Goal: Information Seeking & Learning: Check status

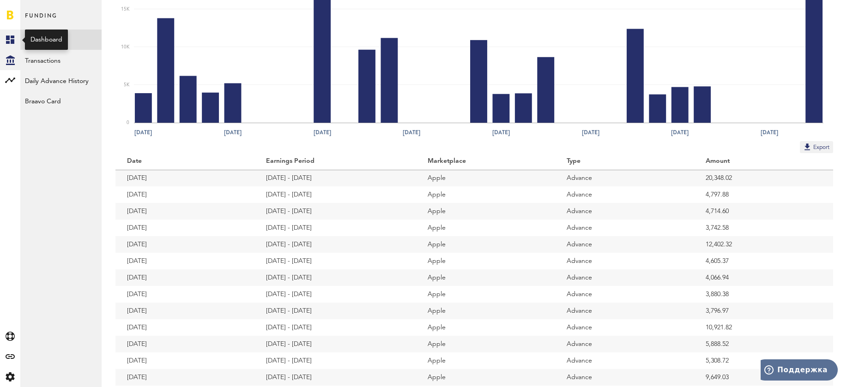
click at [8, 41] on icon at bounding box center [10, 40] width 8 height 8
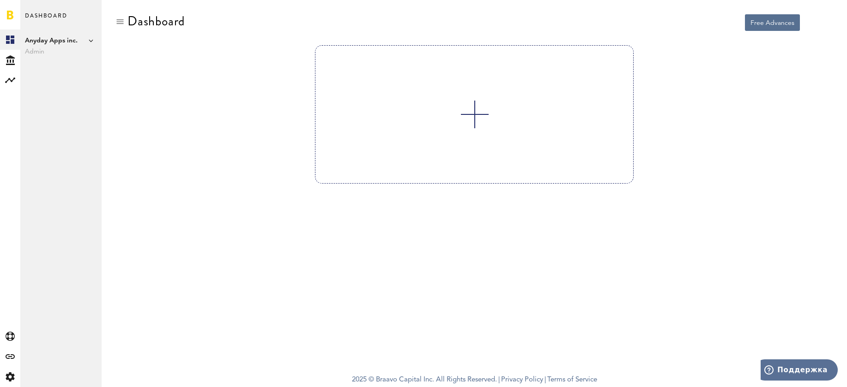
click at [53, 37] on span "Anyday Apps inc." at bounding box center [61, 40] width 72 height 11
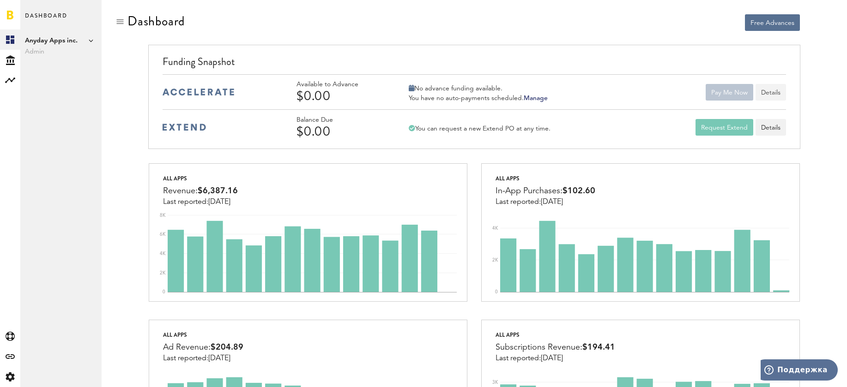
click at [772, 92] on button "Details" at bounding box center [770, 92] width 30 height 17
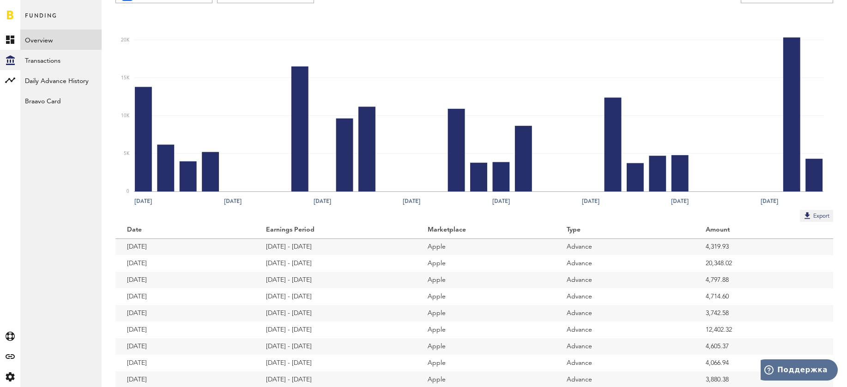
scroll to position [60, 0]
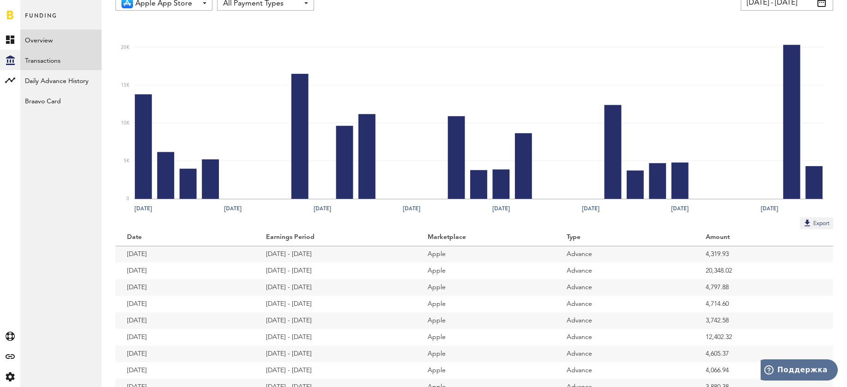
click at [38, 66] on link "Transactions" at bounding box center [60, 60] width 81 height 20
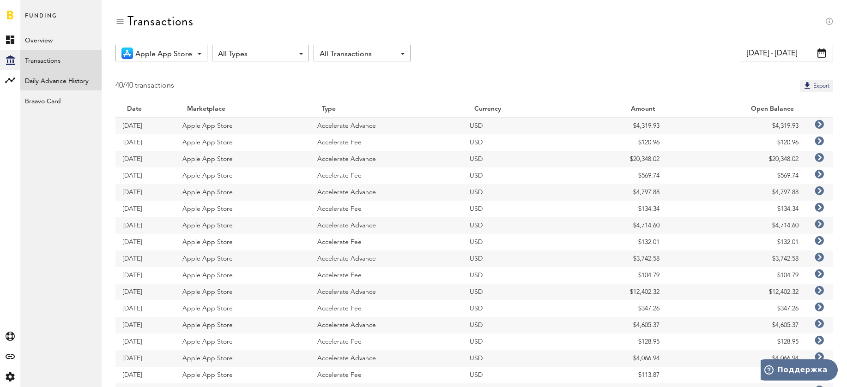
click at [88, 84] on link "Daily Advance History" at bounding box center [60, 80] width 81 height 20
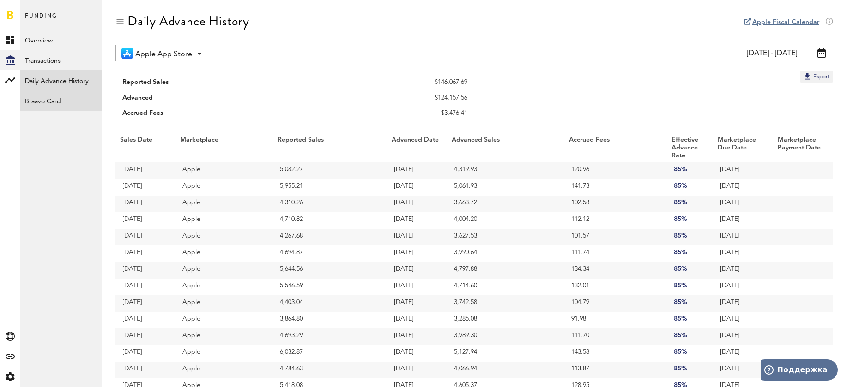
click at [56, 100] on link "Braavo Card" at bounding box center [60, 100] width 81 height 20
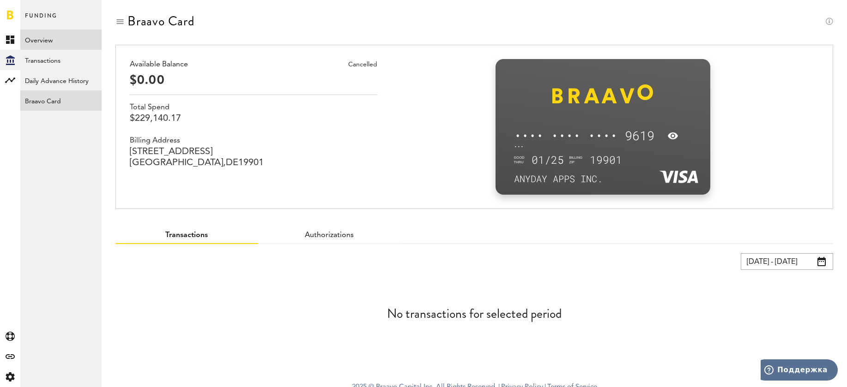
click at [45, 39] on link "Overview" at bounding box center [60, 40] width 81 height 20
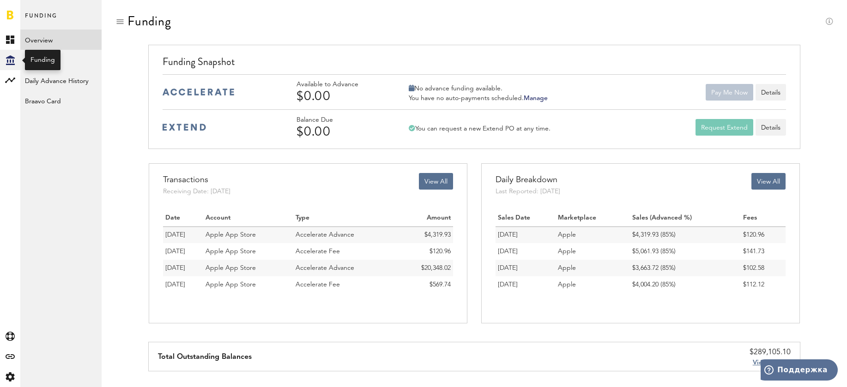
click at [7, 63] on icon at bounding box center [10, 60] width 9 height 10
click at [10, 61] on icon at bounding box center [10, 60] width 9 height 10
click at [13, 38] on icon at bounding box center [10, 40] width 8 height 8
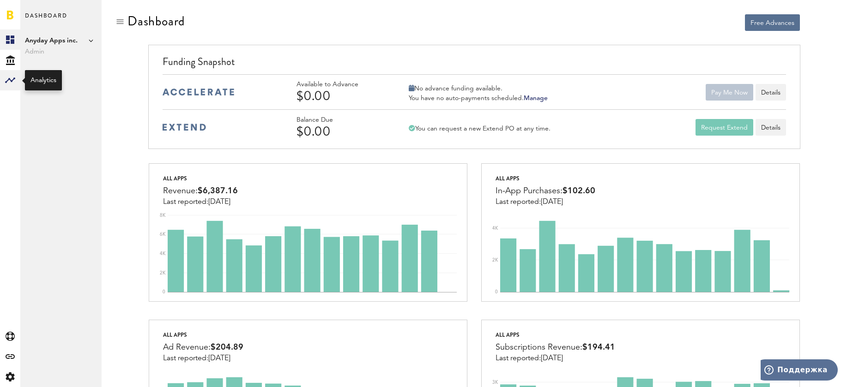
click at [10, 81] on rect at bounding box center [10, 80] width 11 height 11
click at [64, 42] on link "Monetization" at bounding box center [60, 40] width 81 height 20
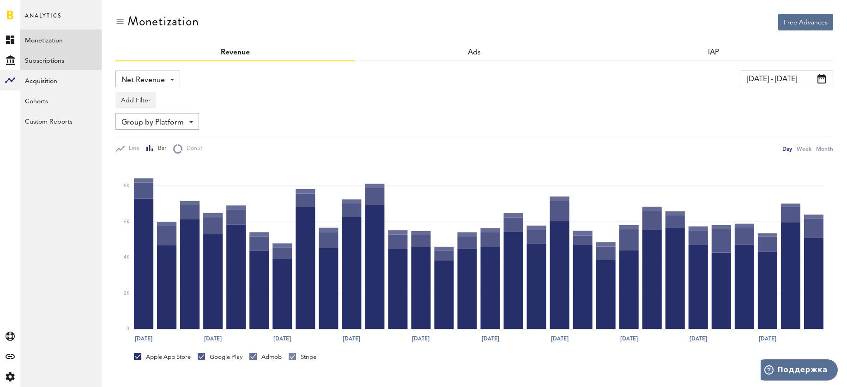
click at [54, 59] on link "Subscriptions" at bounding box center [60, 60] width 81 height 20
